Goal: Information Seeking & Learning: Learn about a topic

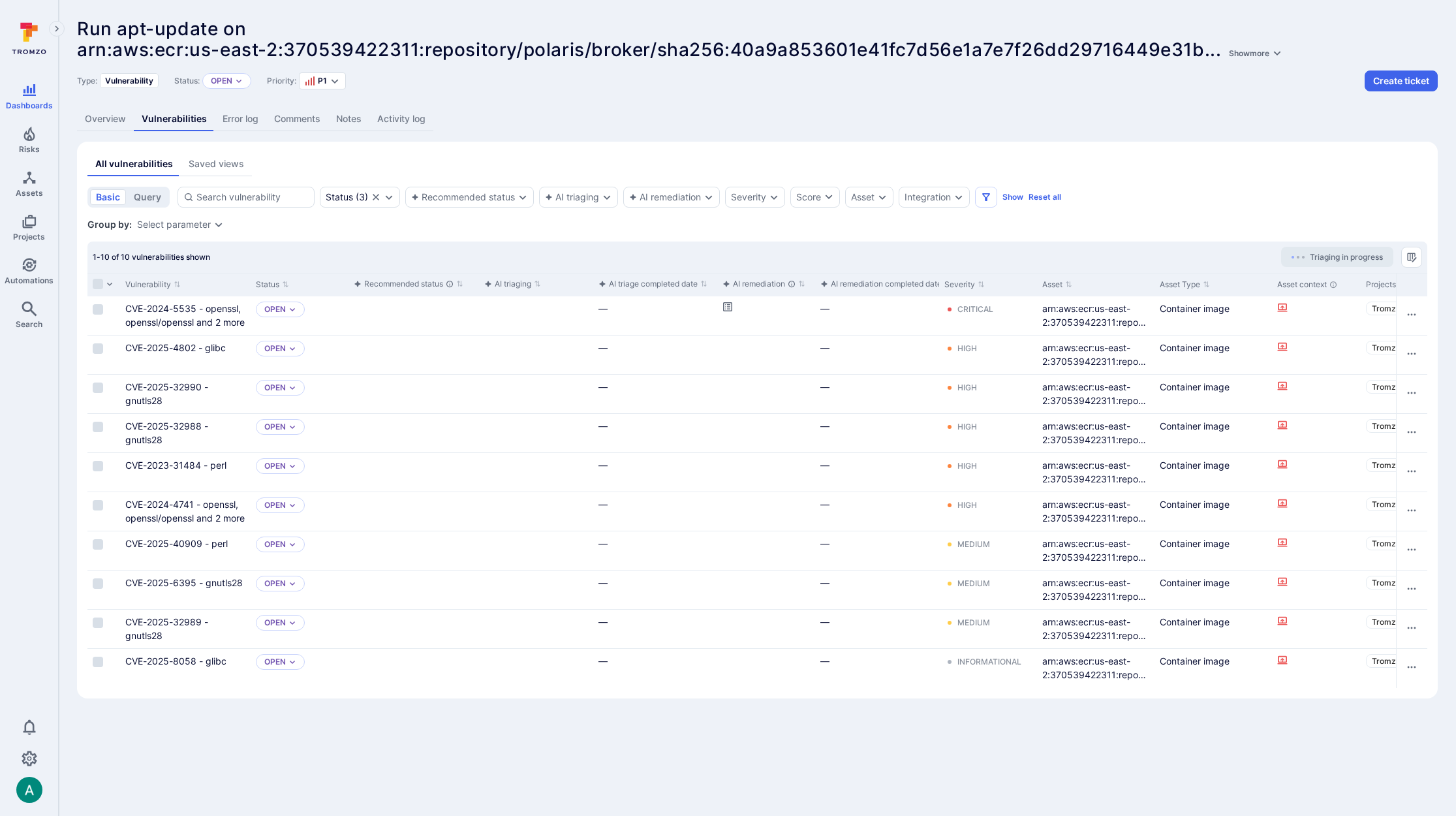
scroll to position [0, 5]
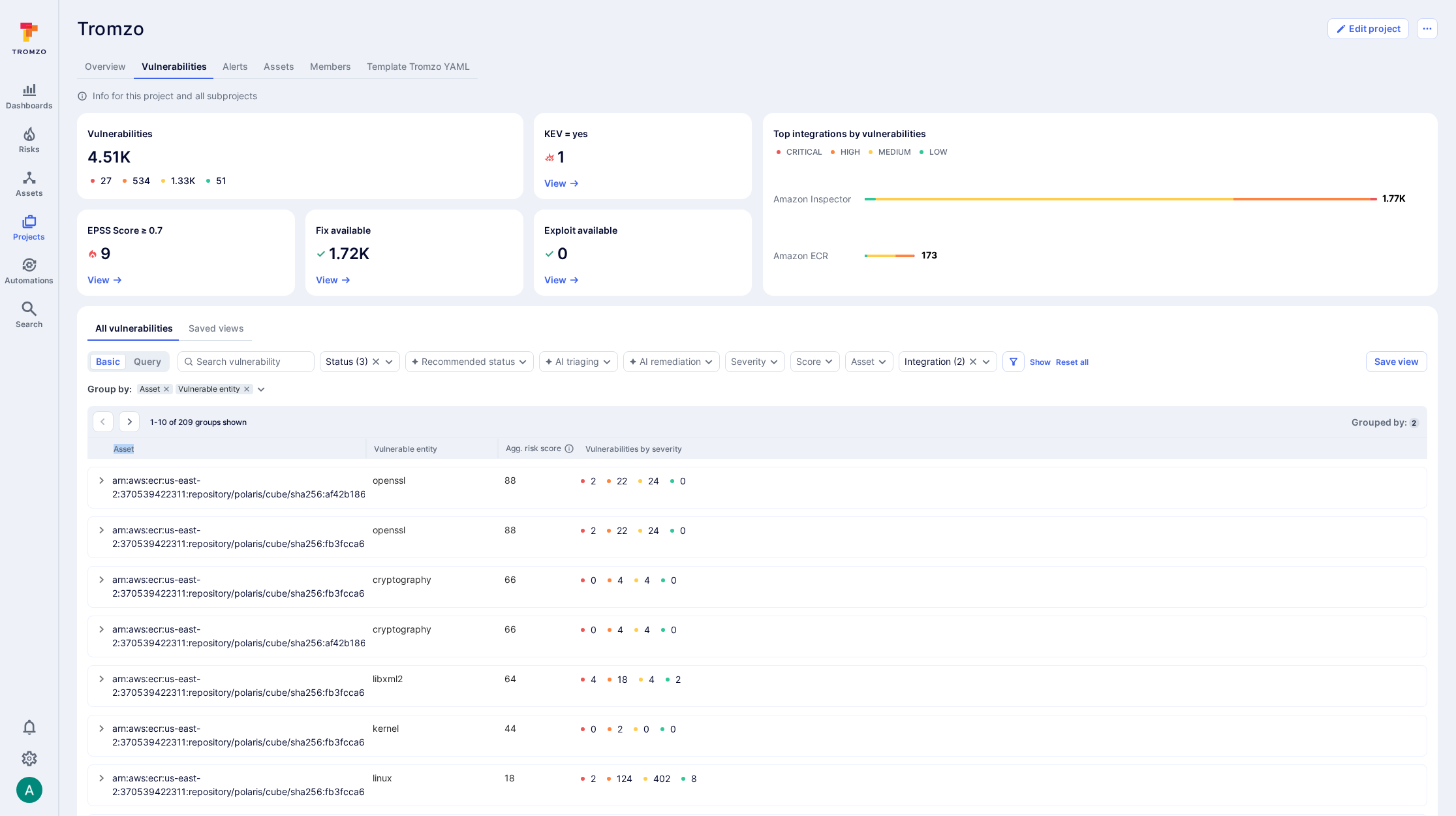
drag, startPoint x: 238, startPoint y: 439, endPoint x: 367, endPoint y: 438, distance: 129.0
click at [367, 438] on div "Asset Vulnerable entity Agg. risk score Vulnerabilities by severity" at bounding box center [757, 448] width 1340 height 21
click at [991, 362] on icon "Expand dropdown" at bounding box center [986, 361] width 10 height 10
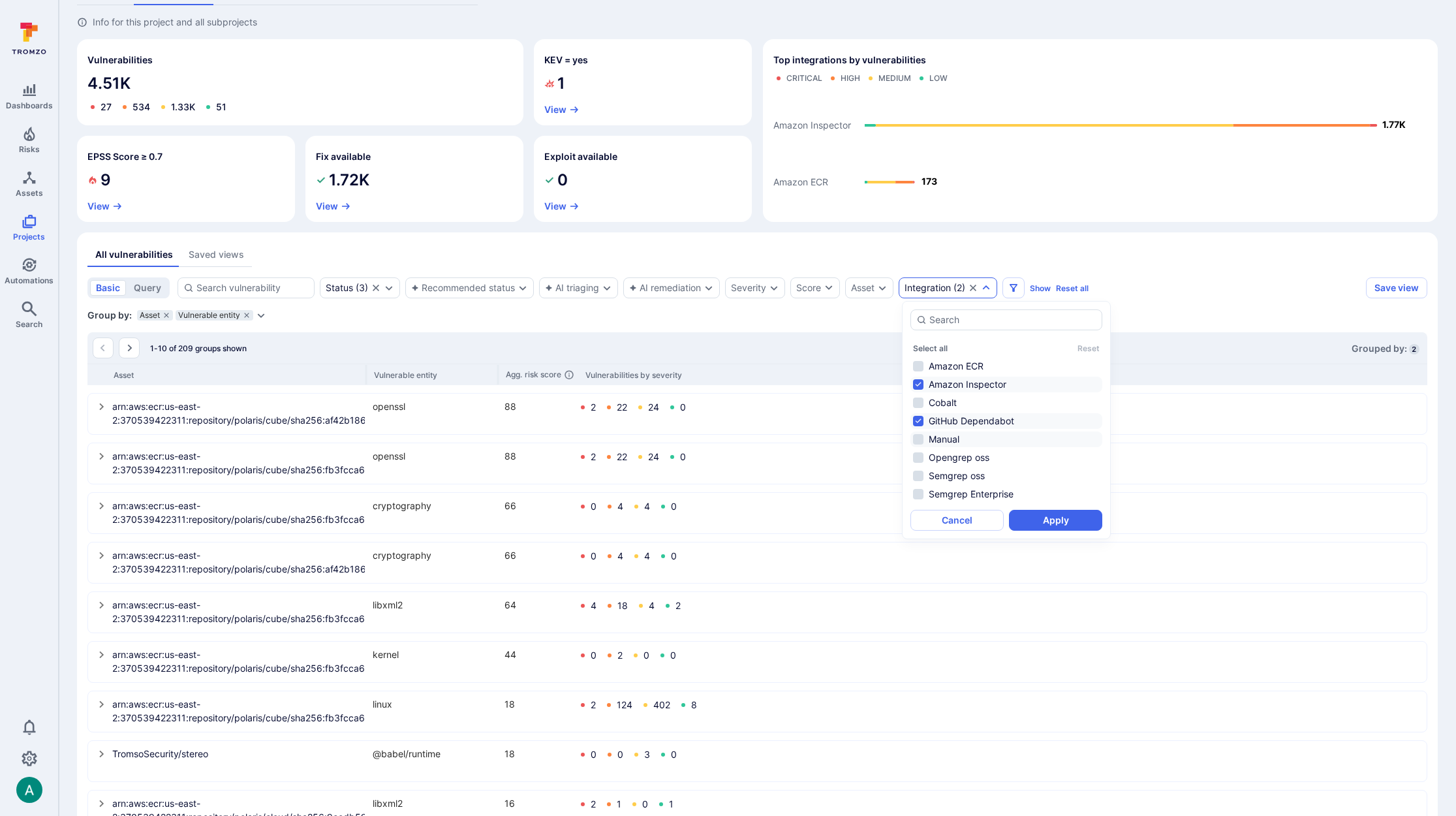
scroll to position [75, 0]
click at [876, 321] on section "basic query Status ( 3 ) Recommended status AI triaging AI remediation Severity…" at bounding box center [757, 578] width 1340 height 604
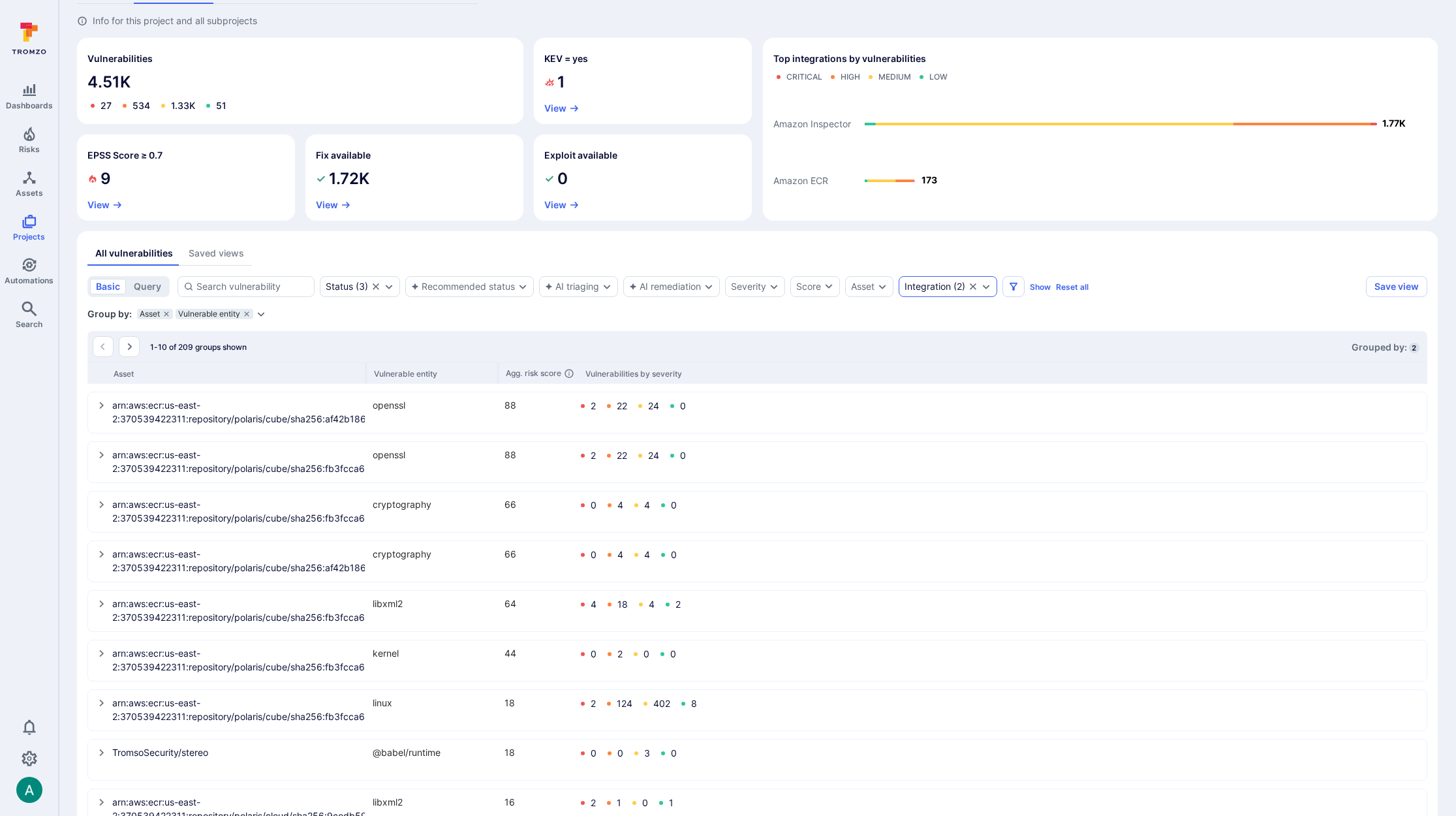
click at [989, 287] on icon "Expand dropdown" at bounding box center [987, 286] width 7 height 4
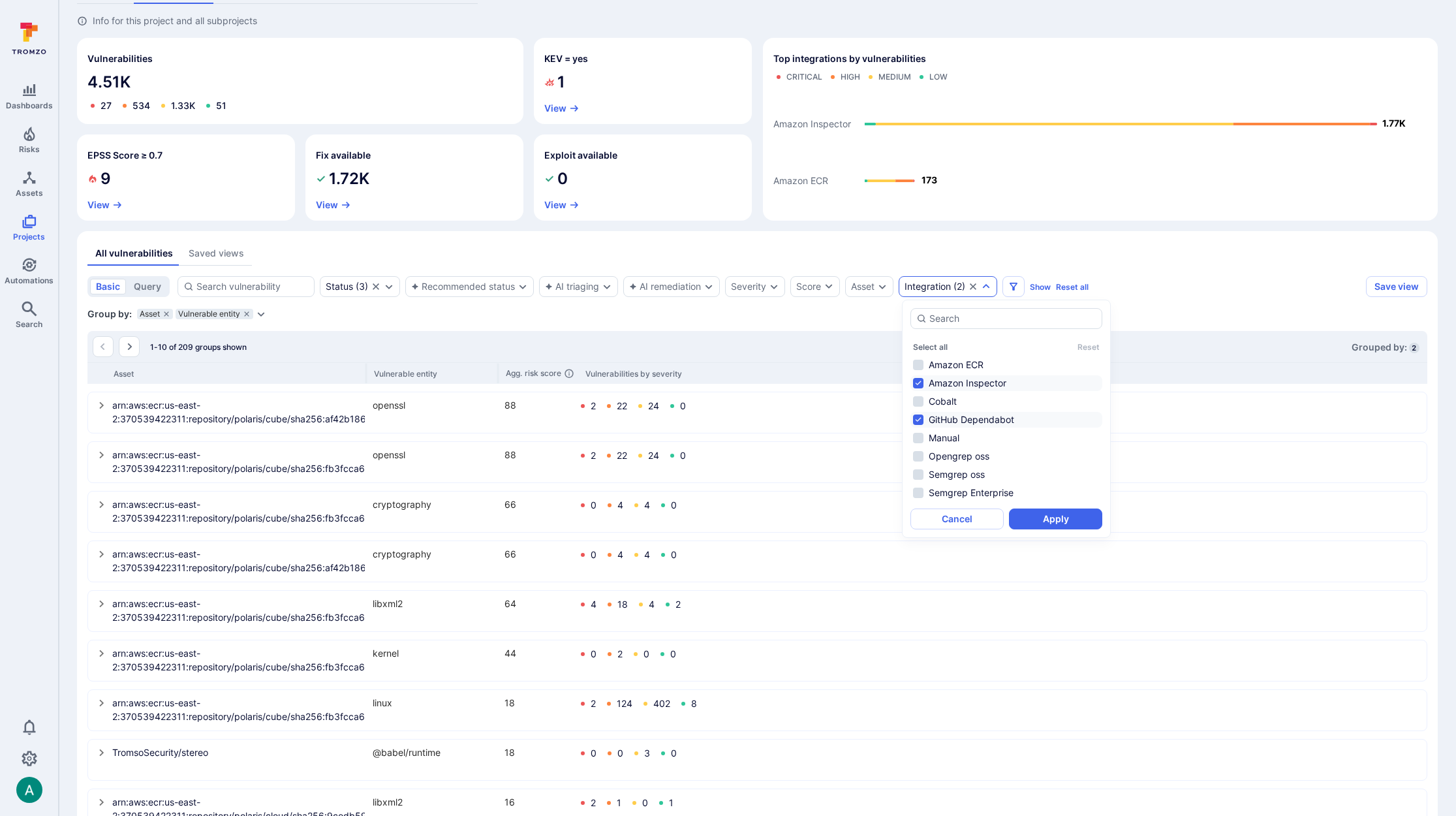
click at [866, 320] on section "basic query Status ( 3 ) Recommended status AI triaging AI remediation Severity…" at bounding box center [757, 578] width 1340 height 604
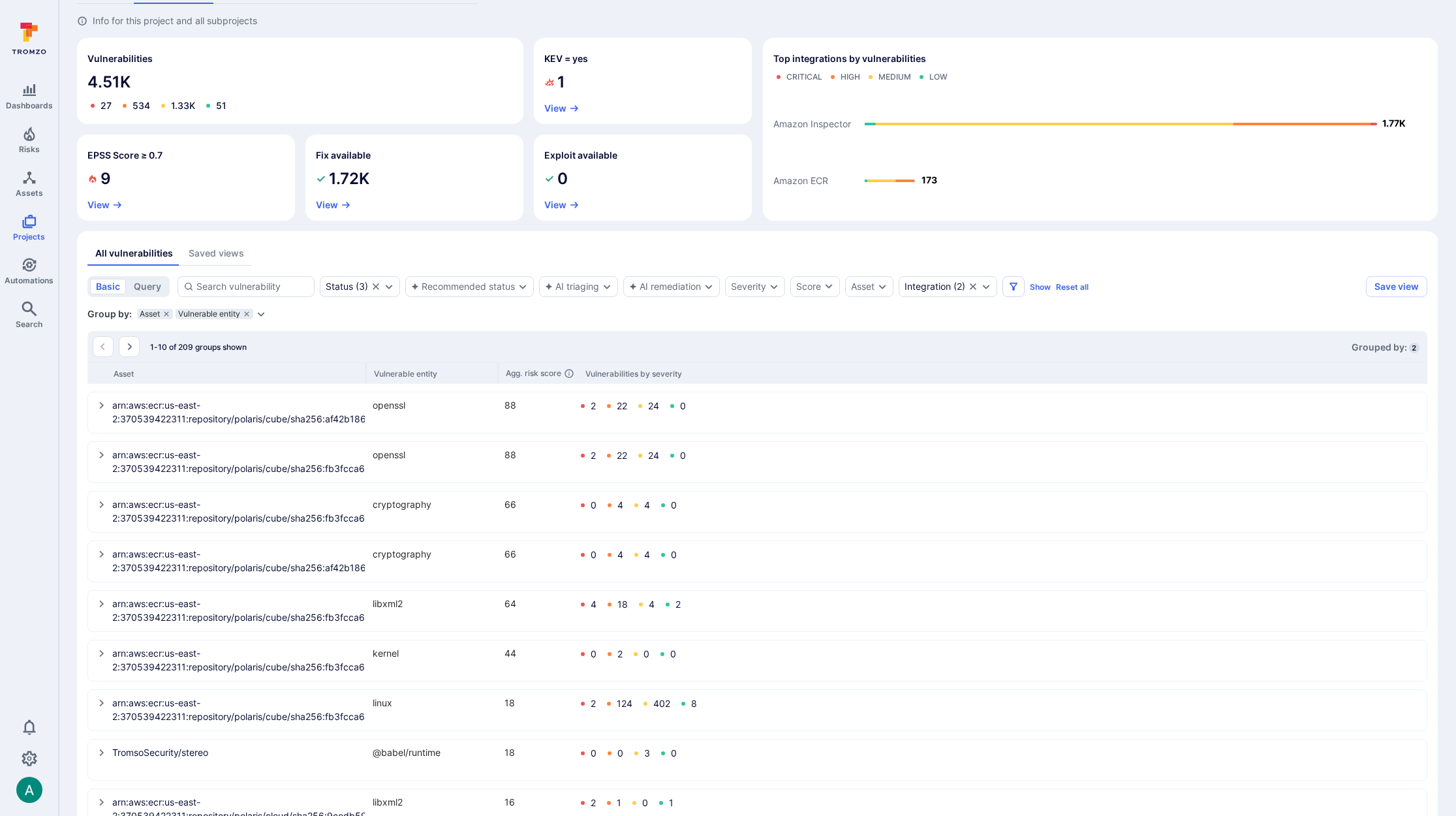
click at [733, 334] on div "1-10 of 209 groups shown Grouped by: 2" at bounding box center [757, 346] width 1340 height 31
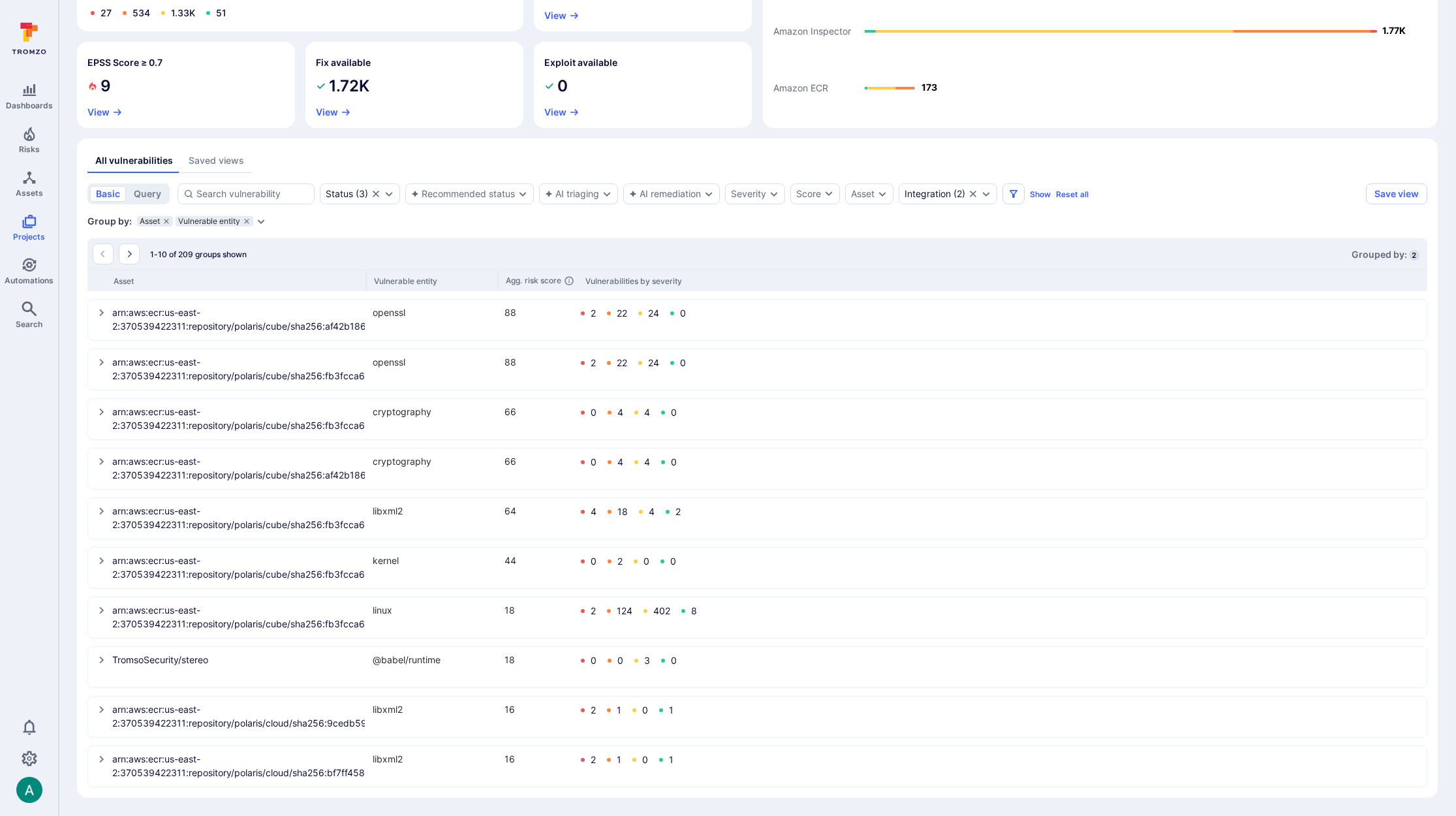
scroll to position [168, 0]
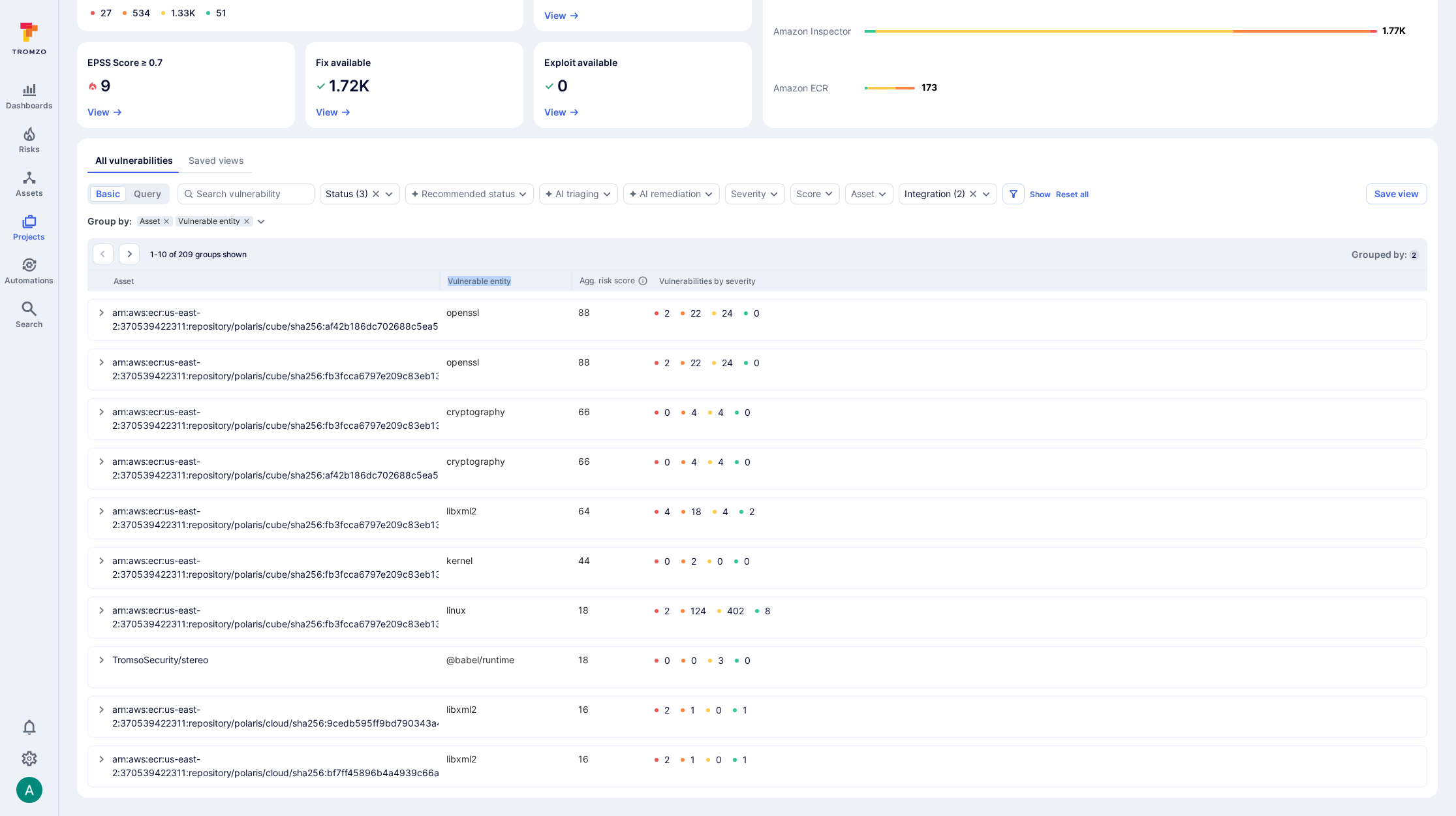
drag, startPoint x: 367, startPoint y: 278, endPoint x: 558, endPoint y: 284, distance: 191.1
click at [558, 284] on div "Asset Vulnerable entity Agg. risk score Vulnerabilities by severity" at bounding box center [757, 280] width 1340 height 21
click at [100, 661] on icon "select group" at bounding box center [102, 660] width 10 height 10
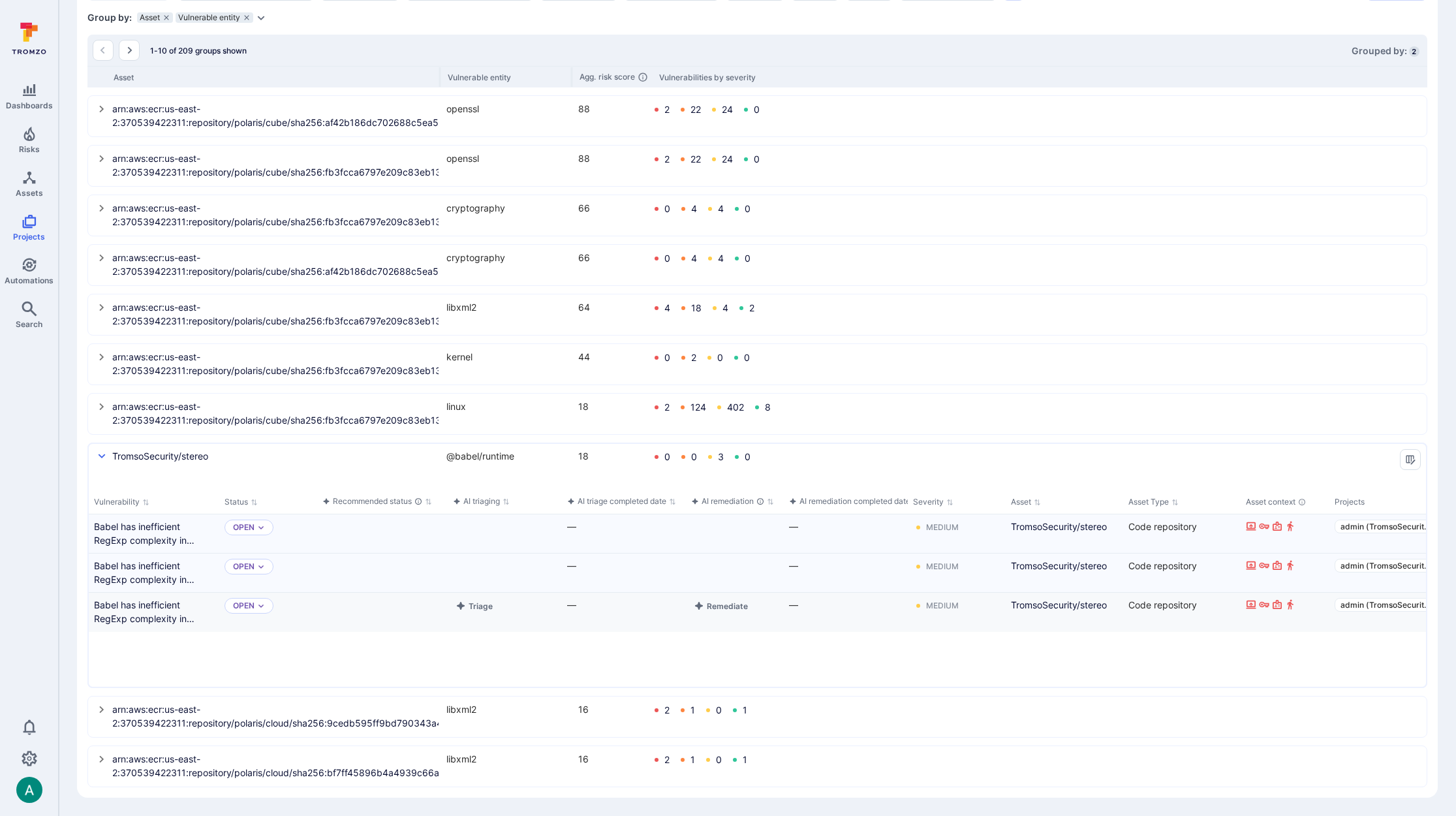
scroll to position [0, 0]
click at [158, 569] on link "Babel has inefficient RegExp complexity in generated code with .replace when tr…" at bounding box center [154, 572] width 120 height 27
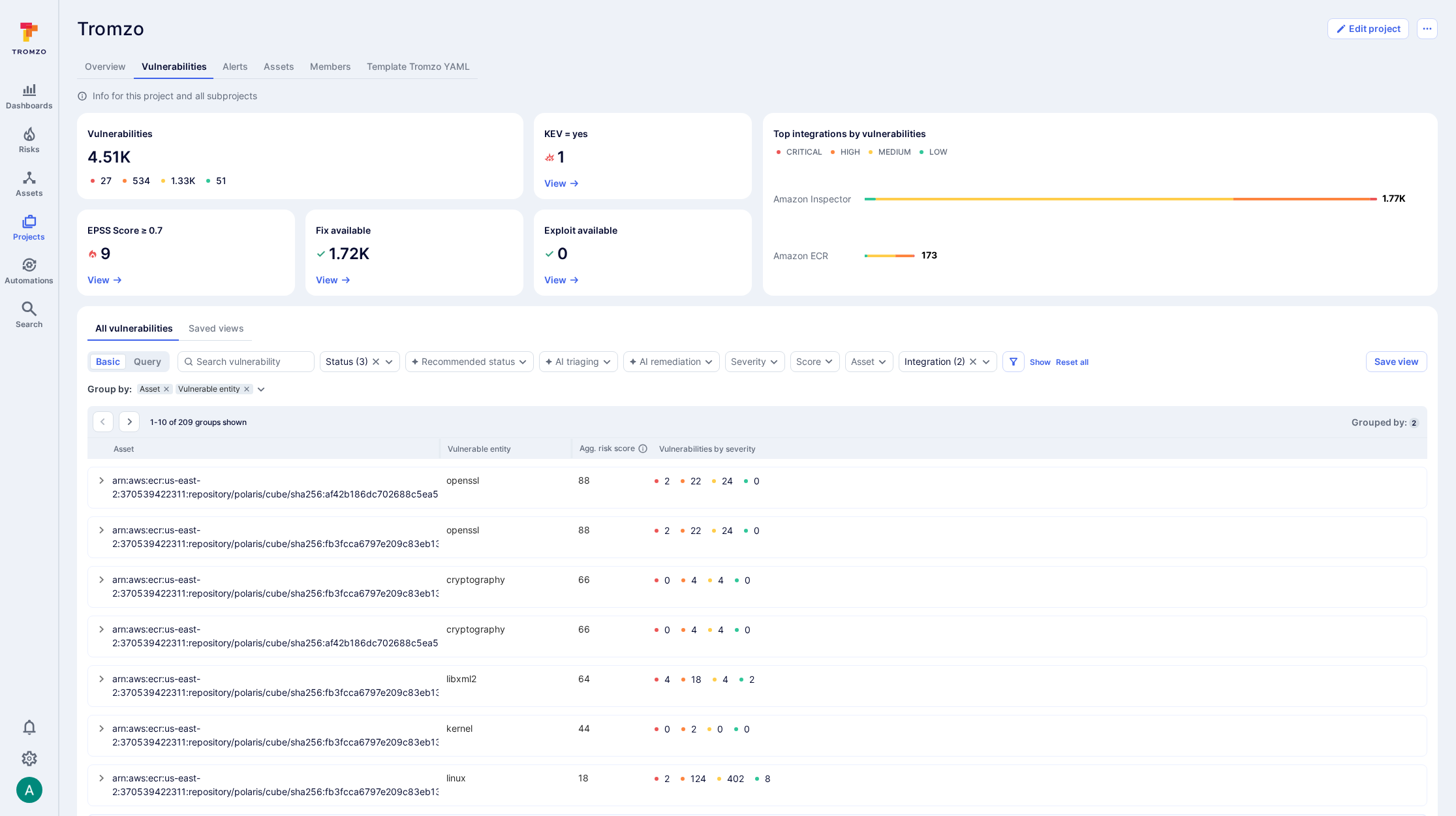
click at [261, 387] on icon "Expand dropdown" at bounding box center [261, 389] width 10 height 10
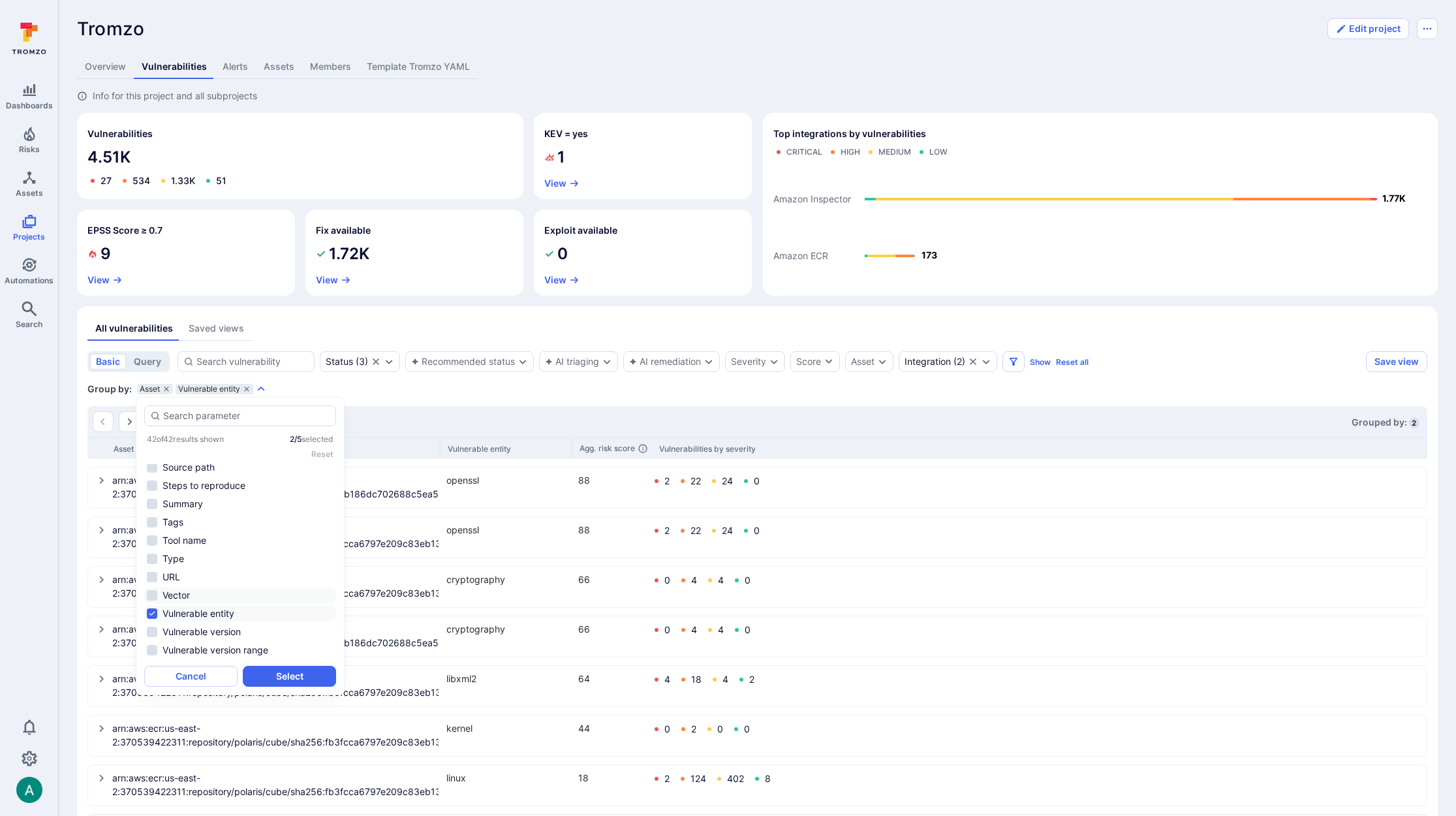
scroll to position [571, 0]
click at [256, 464] on li "Source path" at bounding box center [240, 467] width 192 height 15
click at [310, 670] on button "Select" at bounding box center [289, 676] width 93 height 21
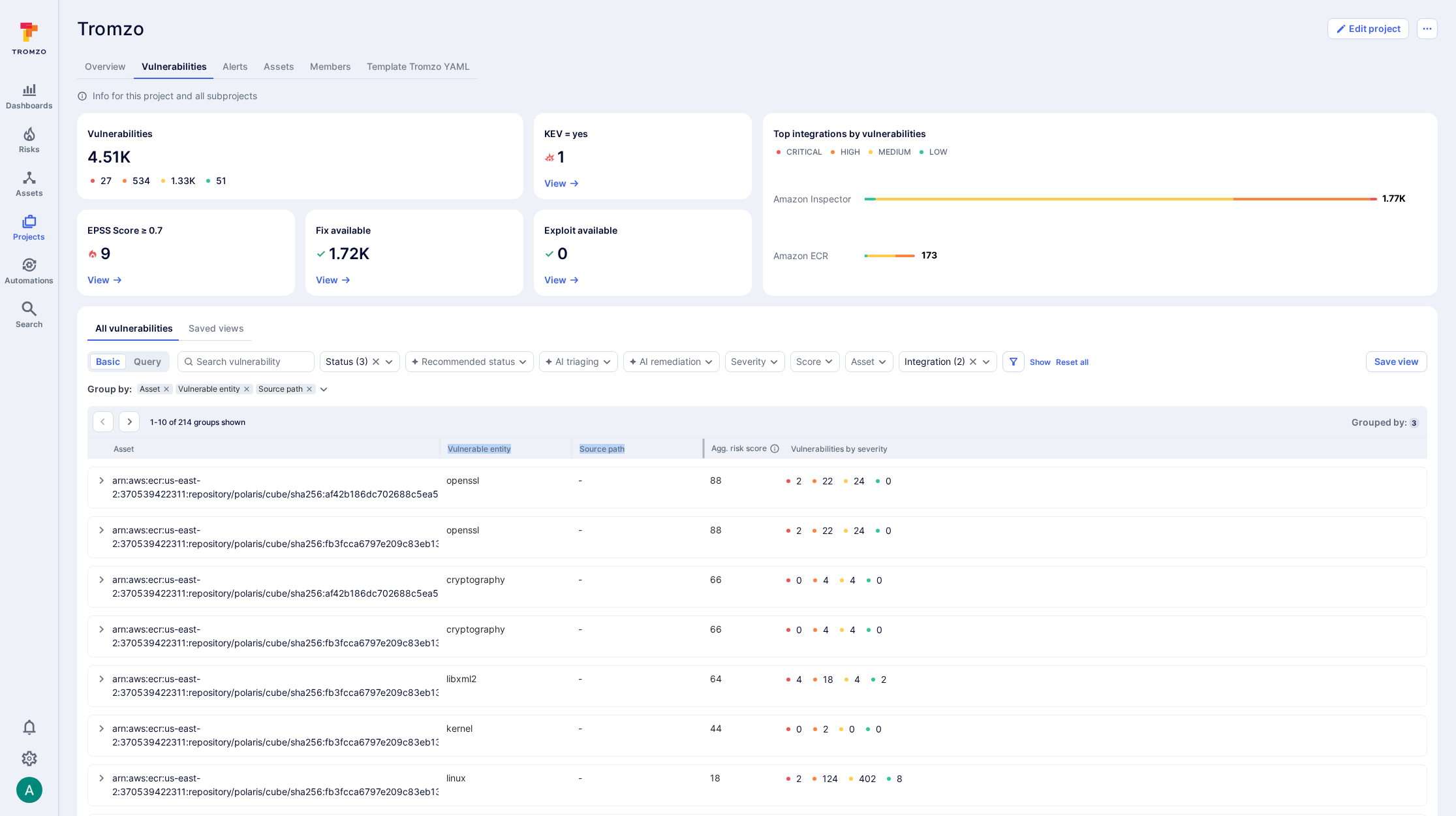
drag, startPoint x: 440, startPoint y: 447, endPoint x: 703, endPoint y: 451, distance: 263.0
click at [703, 451] on div "Asset Vulnerable entity Source path Agg. risk score Vulnerabilities by severity" at bounding box center [757, 448] width 1340 height 21
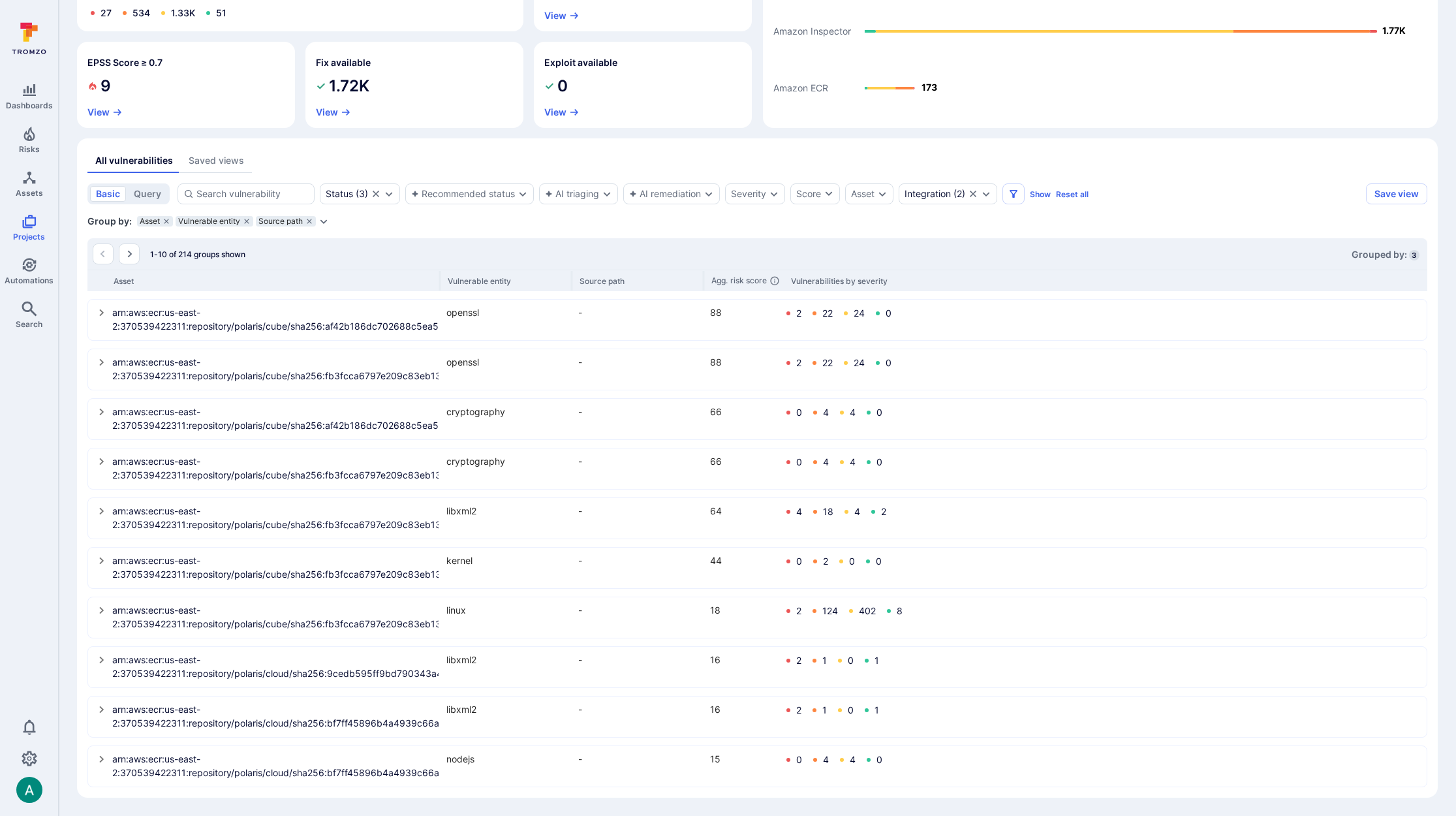
scroll to position [168, 0]
click at [991, 194] on icon "Expand dropdown" at bounding box center [986, 193] width 10 height 10
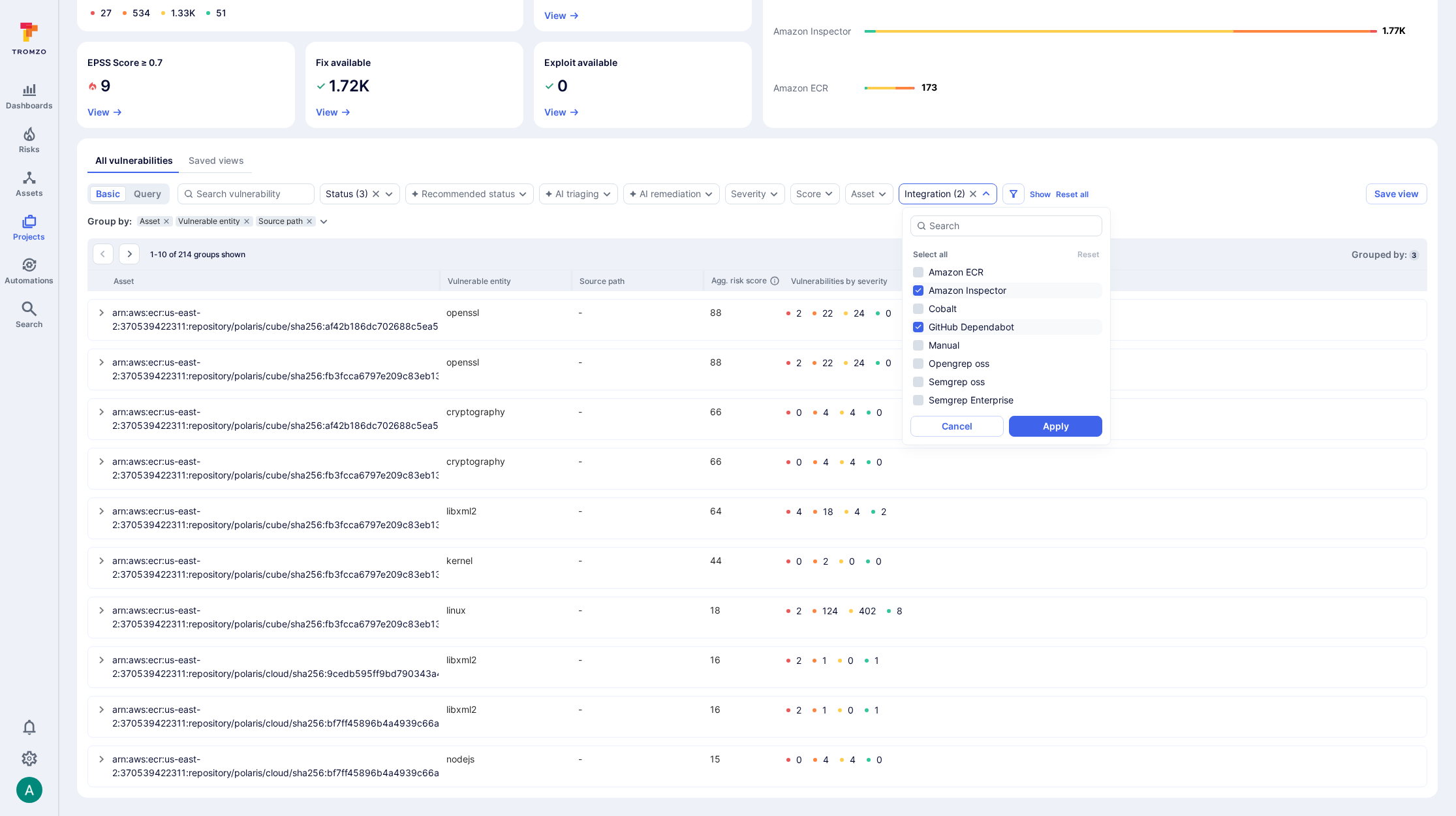
click at [962, 282] on ul "Amazon ECR Amazon Inspector Cobalt GitHub Dependabot Manual Opengrep oss Semgre…" at bounding box center [1007, 336] width 192 height 144
click at [963, 290] on li "Amazon Inspector" at bounding box center [1007, 290] width 192 height 15
click at [1051, 427] on button "Apply" at bounding box center [1055, 426] width 93 height 21
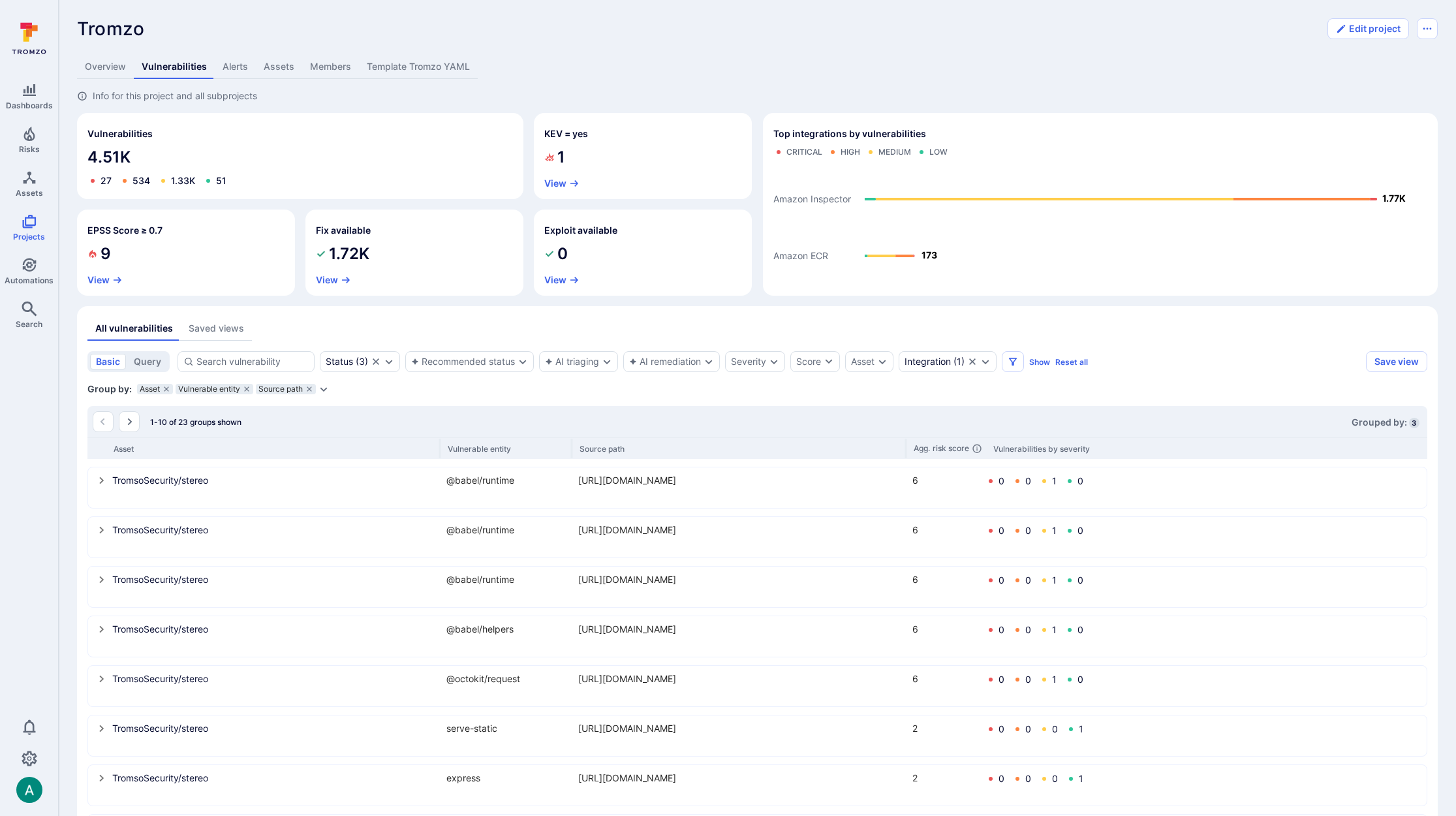
drag, startPoint x: 704, startPoint y: 447, endPoint x: 967, endPoint y: 457, distance: 263.2
click at [967, 457] on div "Asset Vulnerable entity Source path Agg. risk score Vulnerabilities by severity" at bounding box center [757, 448] width 1340 height 21
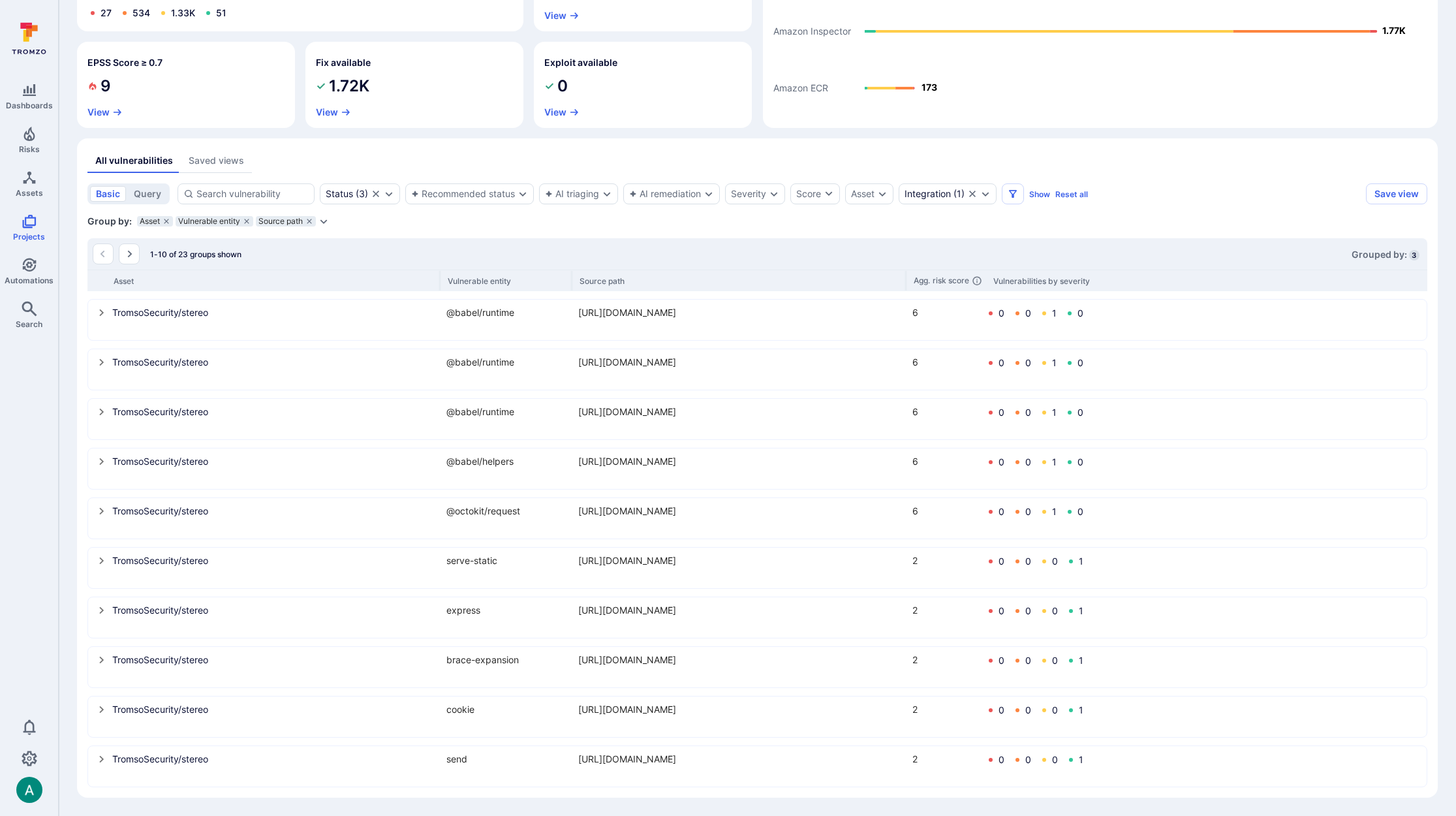
scroll to position [168, 0]
click at [131, 248] on icon "Go to the next page" at bounding box center [129, 253] width 10 height 10
click at [126, 252] on icon "Go to the next page" at bounding box center [129, 253] width 10 height 10
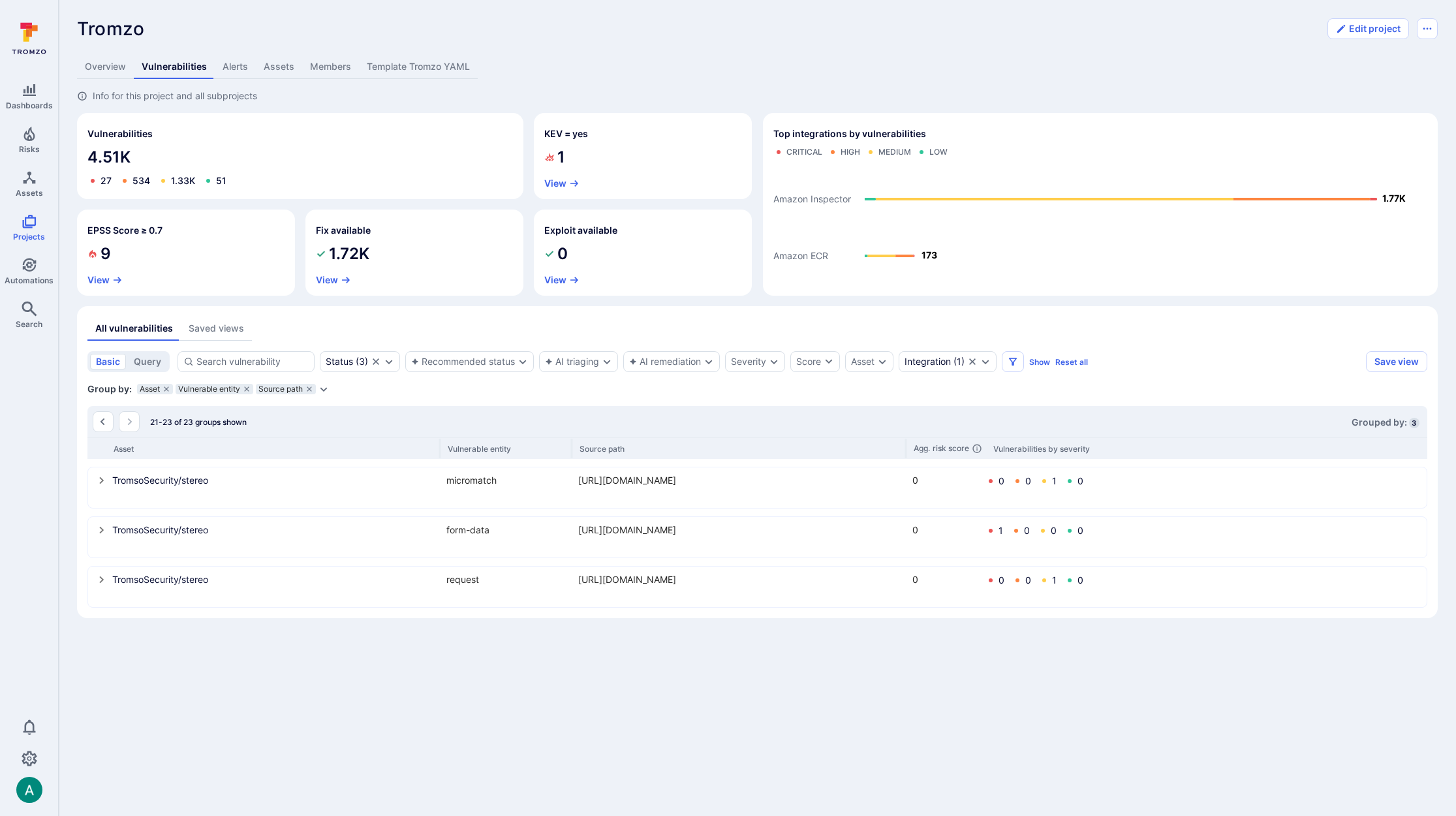
click at [103, 579] on icon "select group" at bounding box center [101, 580] width 4 height 7
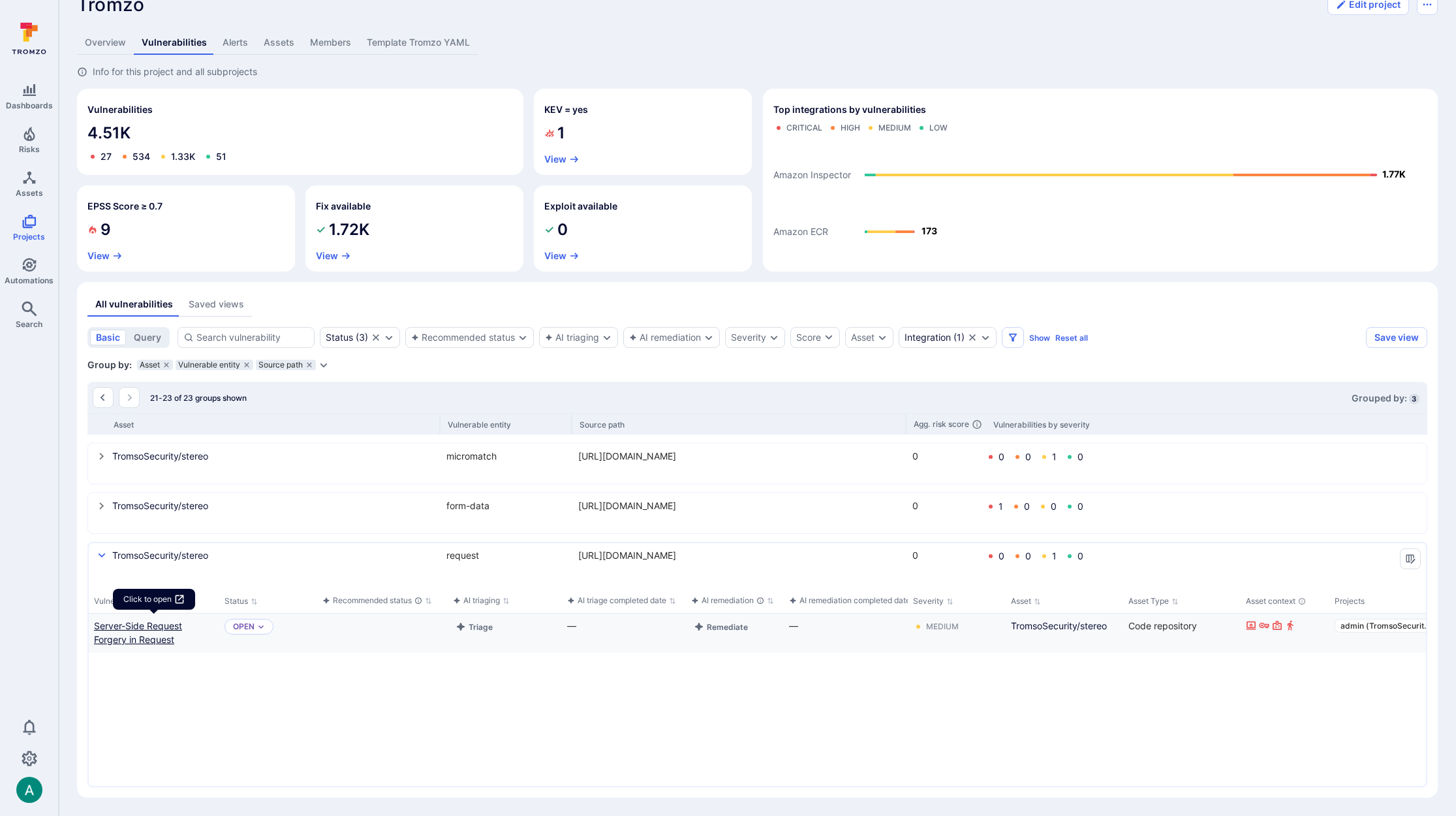
scroll to position [24, 0]
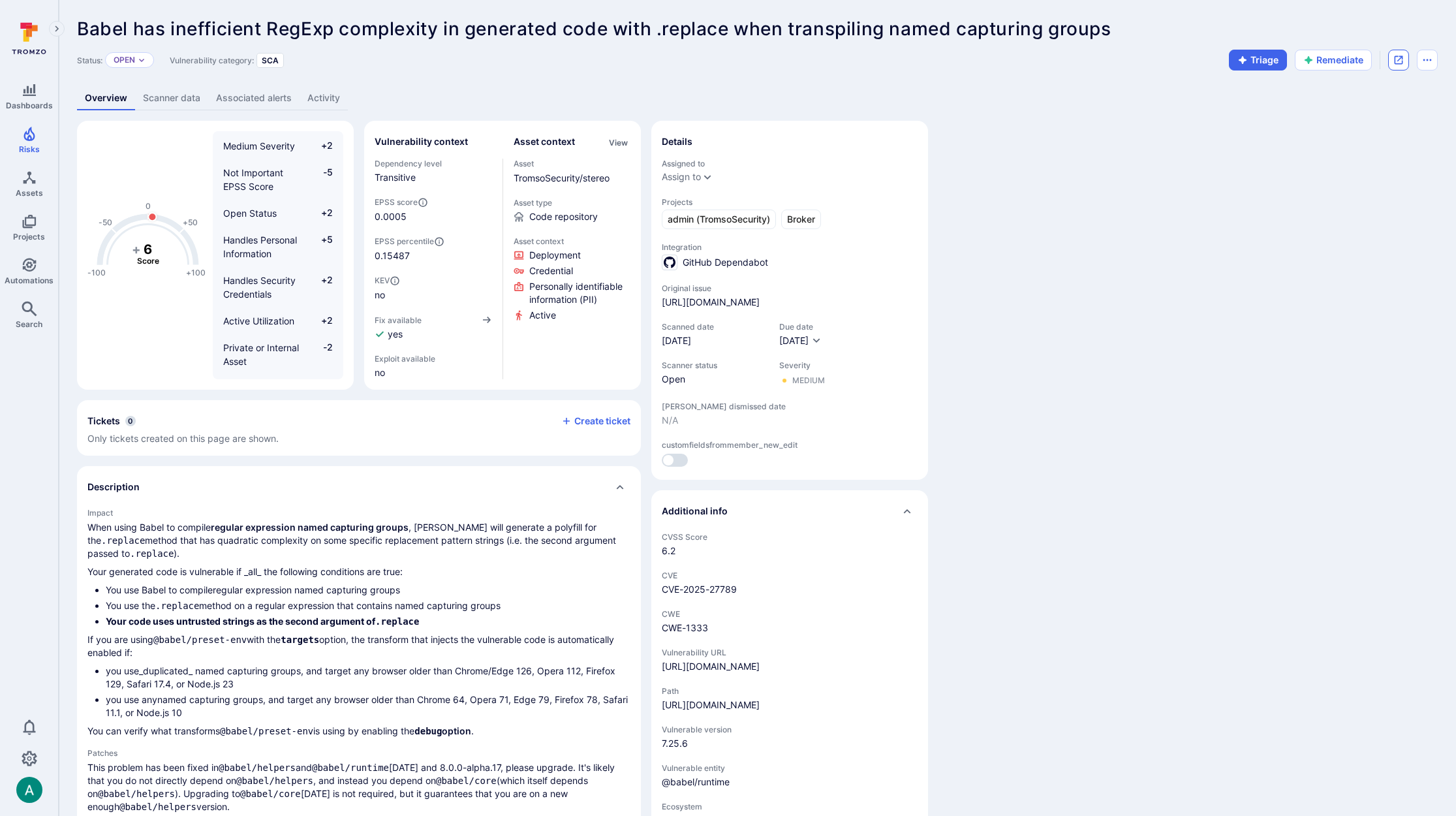
click at [1401, 62] on icon "Open original issue" at bounding box center [1399, 60] width 10 height 10
click at [1328, 146] on div "-100 -50 0 +50 +100 + 6 Score Medium Severity +2 Not Important EPSS Score -5 Op…" at bounding box center [757, 675] width 1361 height 1109
